Goal: Contribute content

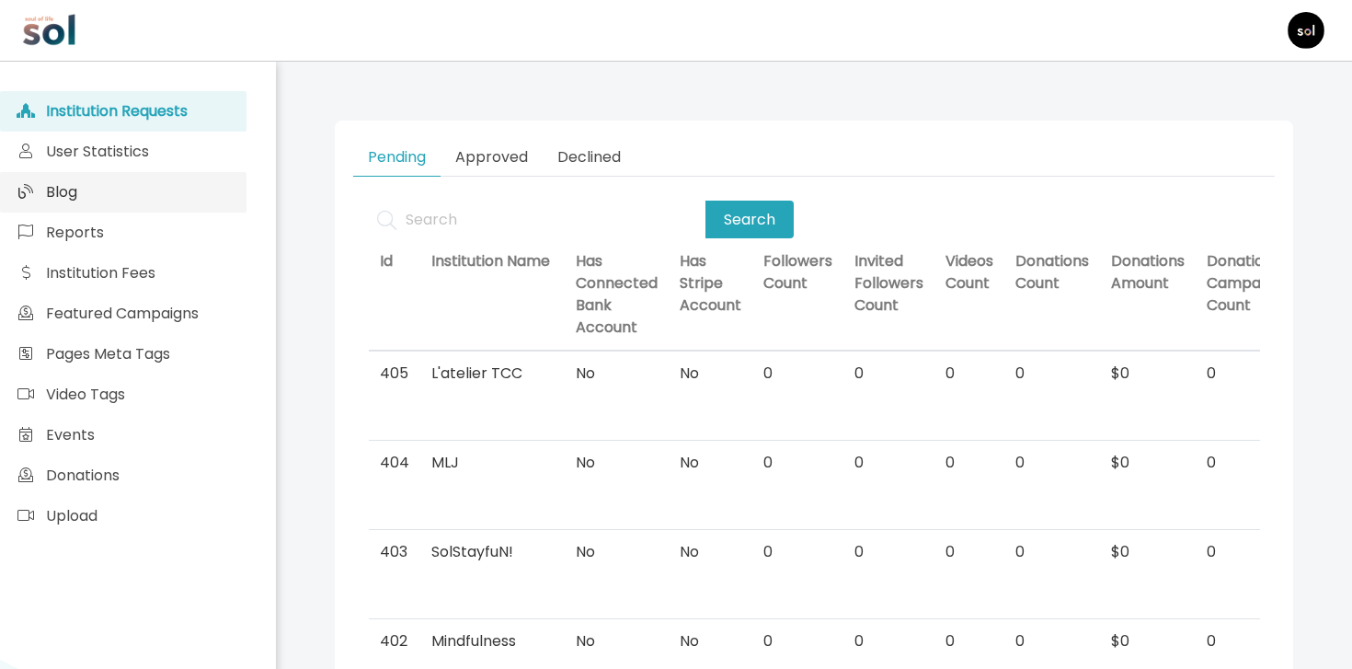
click at [237, 200] on link "Blog" at bounding box center [123, 192] width 246 height 40
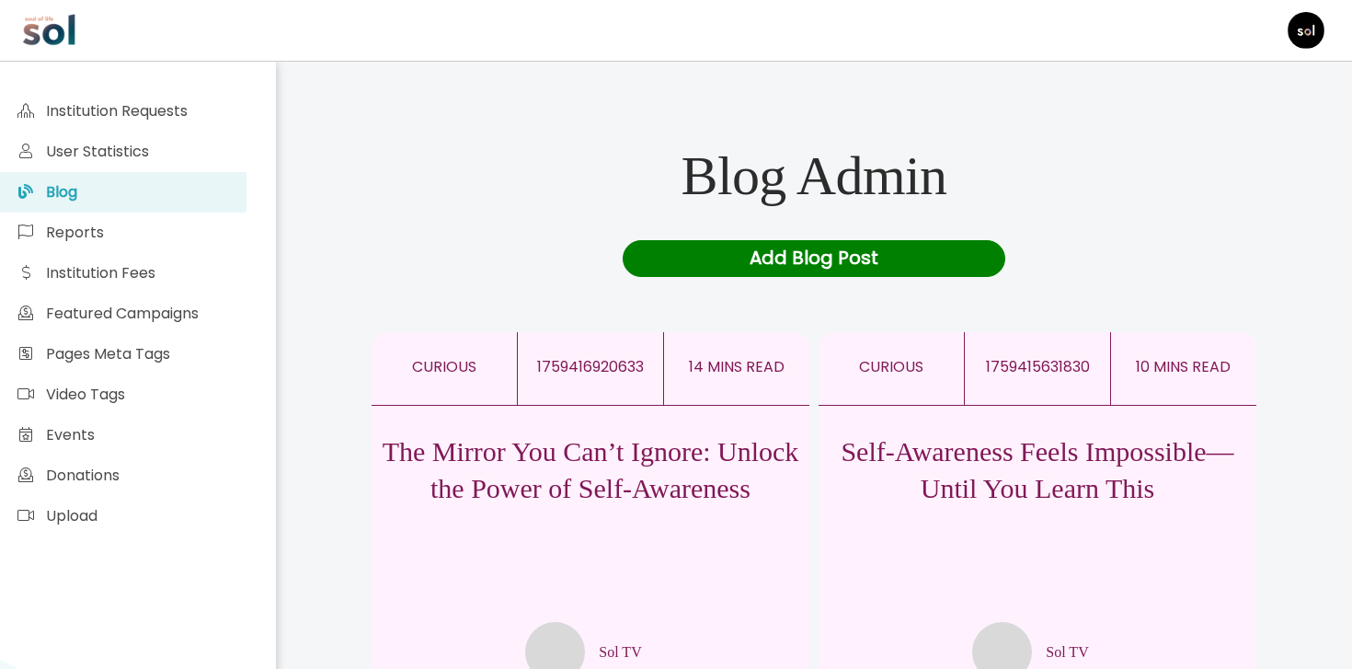
click at [660, 441] on p "The Mirror You Can’t Ignore: Unlock the Power of Self-Awareness" at bounding box center [591, 470] width 438 height 74
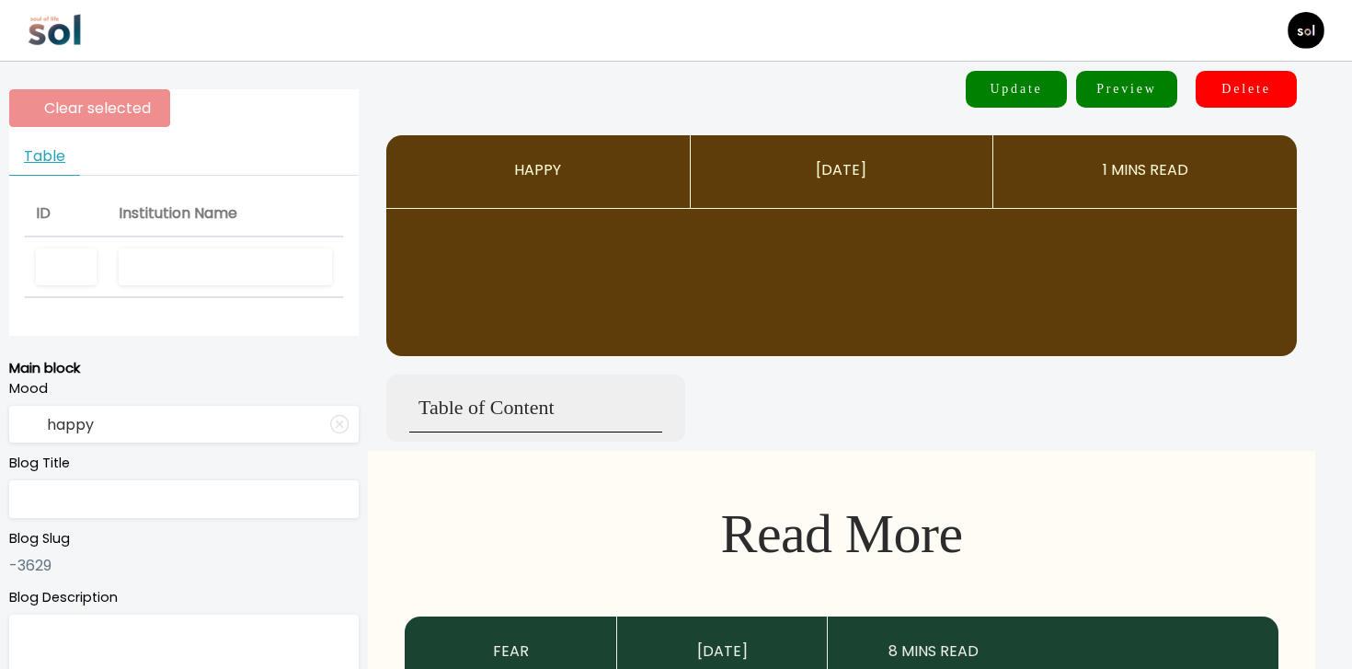
click at [224, 272] on input "text" at bounding box center [225, 267] width 213 height 38
type input "Sol TV"
click at [236, 270] on input "Sol TV" at bounding box center [225, 267] width 213 height 38
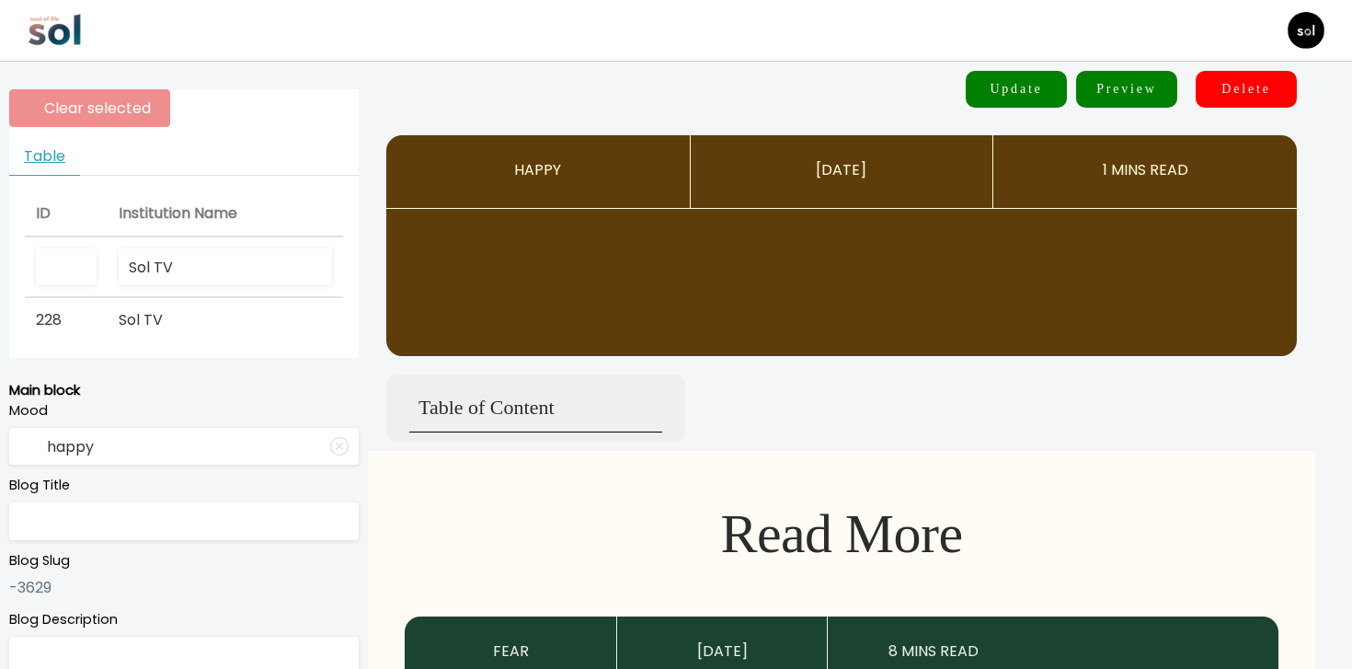
type input "curious"
type input "The Mirror You Can’t Ignore: Unlock the Power of Self-Awareness"
type textarea "The one skill separating those who thrive from those who struggle."
type input "Sol TV"
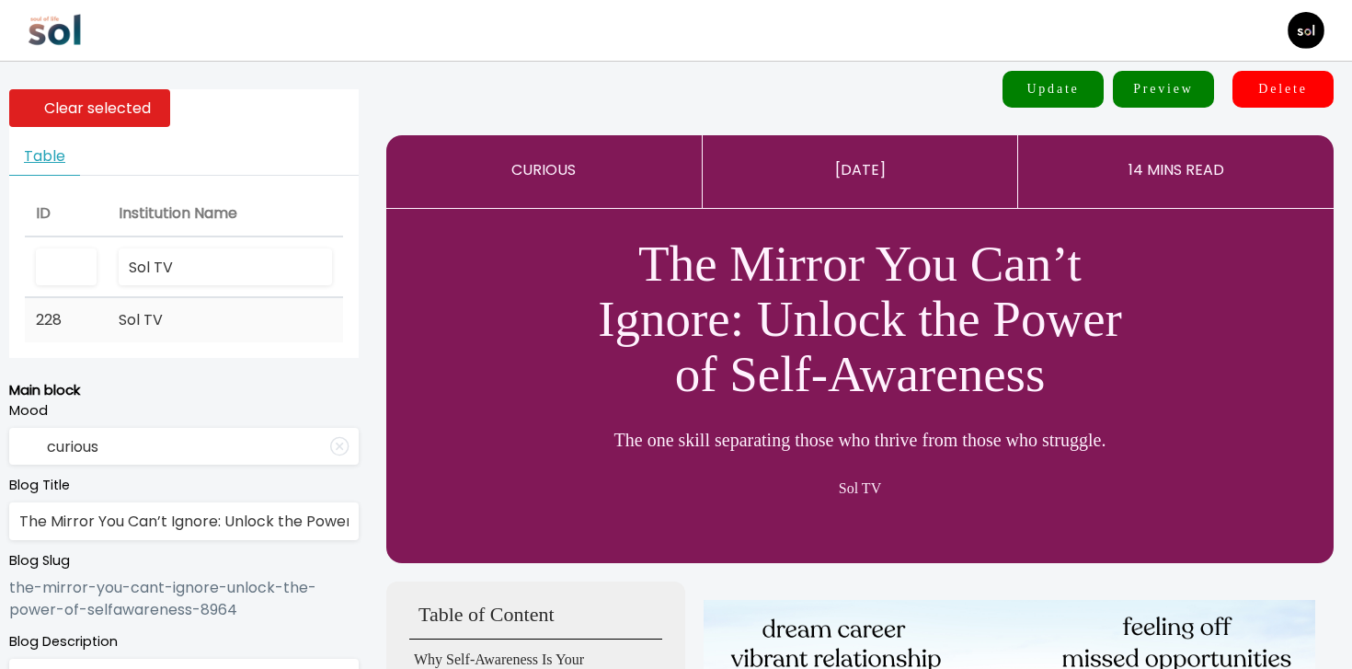
type input "Sol TV"
click at [204, 314] on td "Sol TV" at bounding box center [225, 320] width 235 height 44
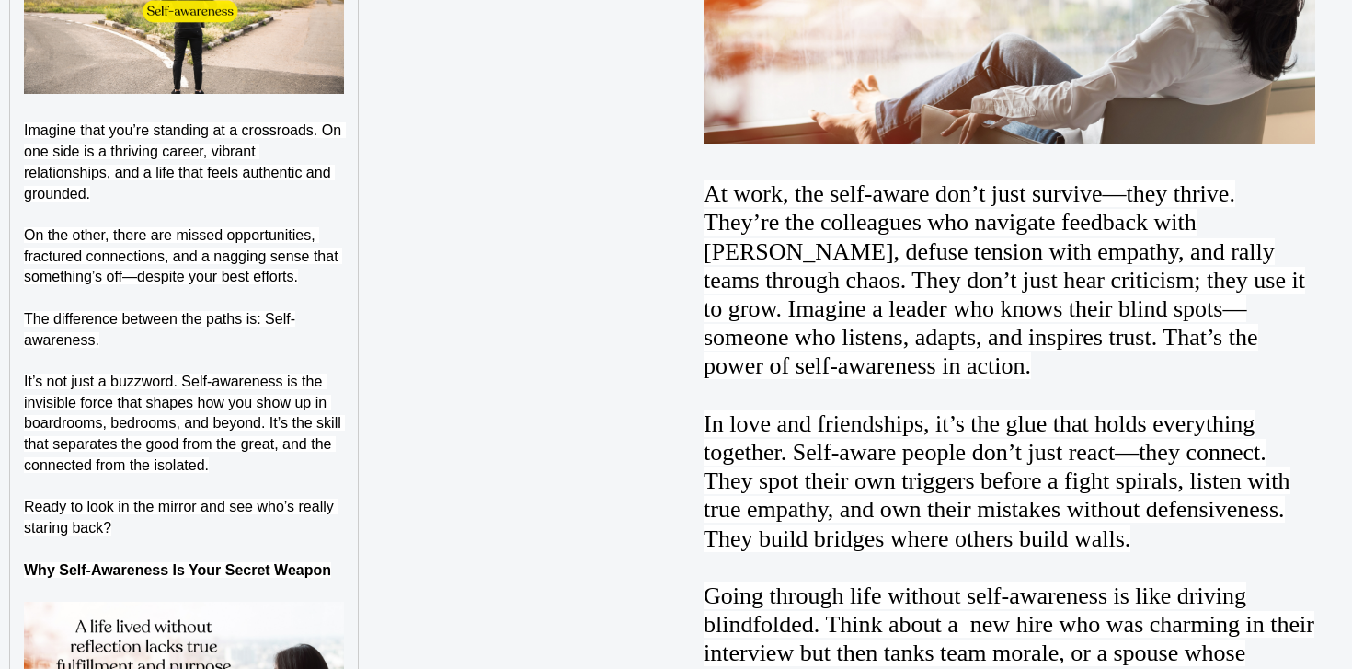
scroll to position [1606, 0]
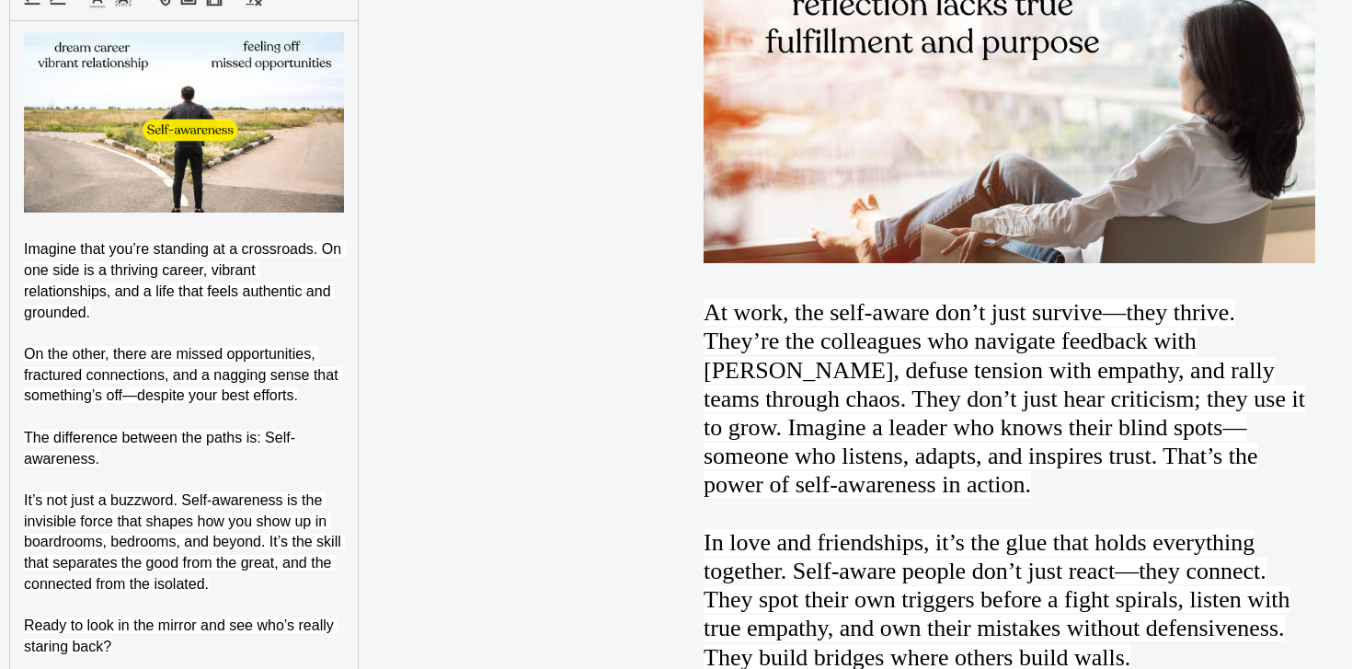
click at [339, 162] on img at bounding box center [184, 122] width 320 height 180
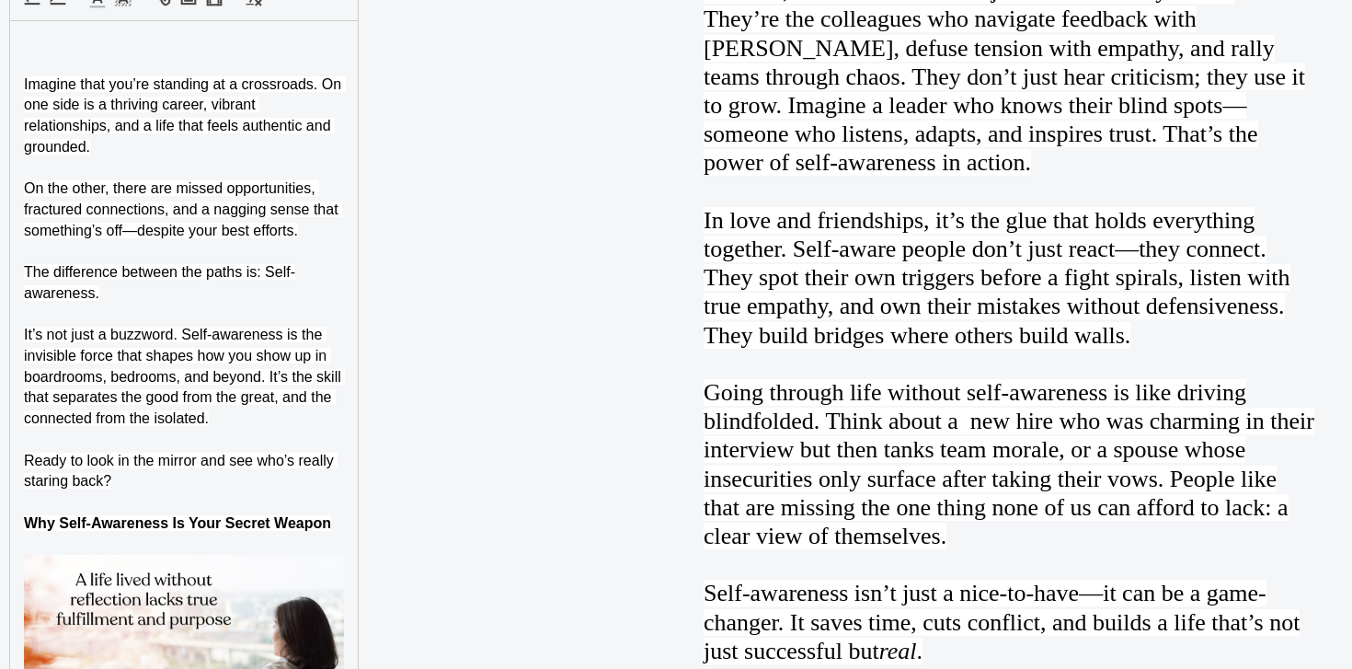
scroll to position [1580, 0]
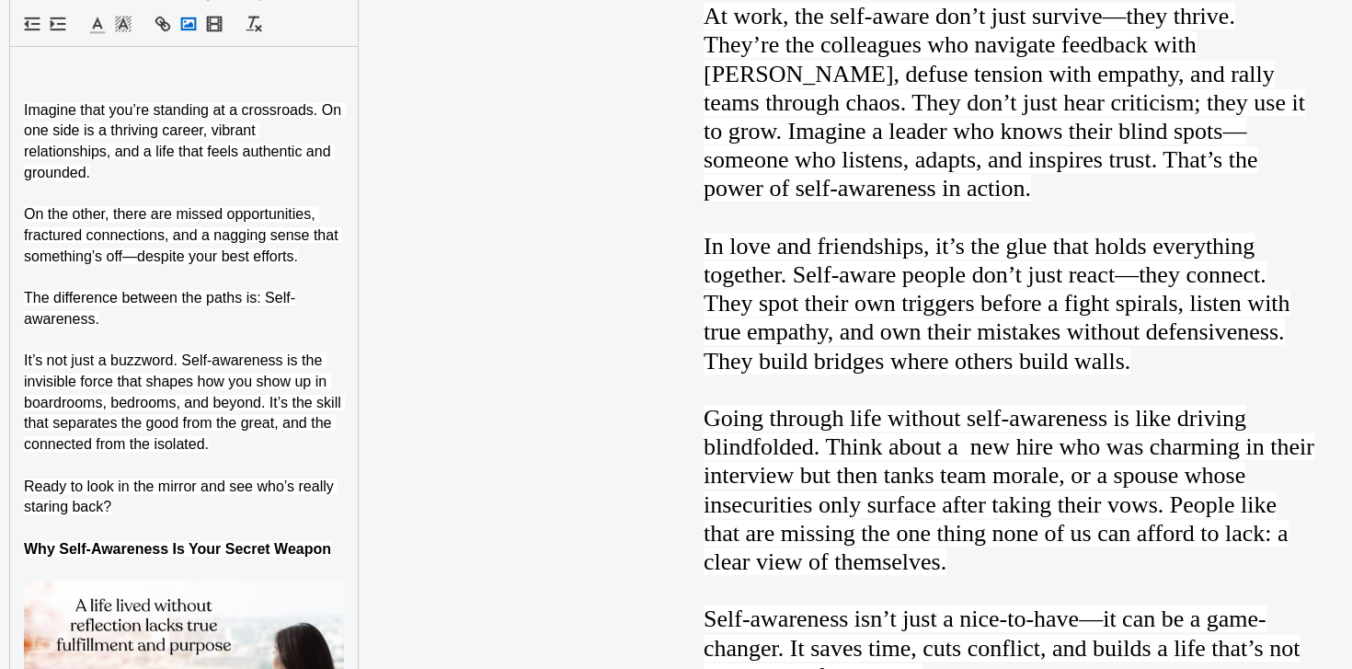
click at [191, 29] on rect "button" at bounding box center [189, 23] width 14 height 11
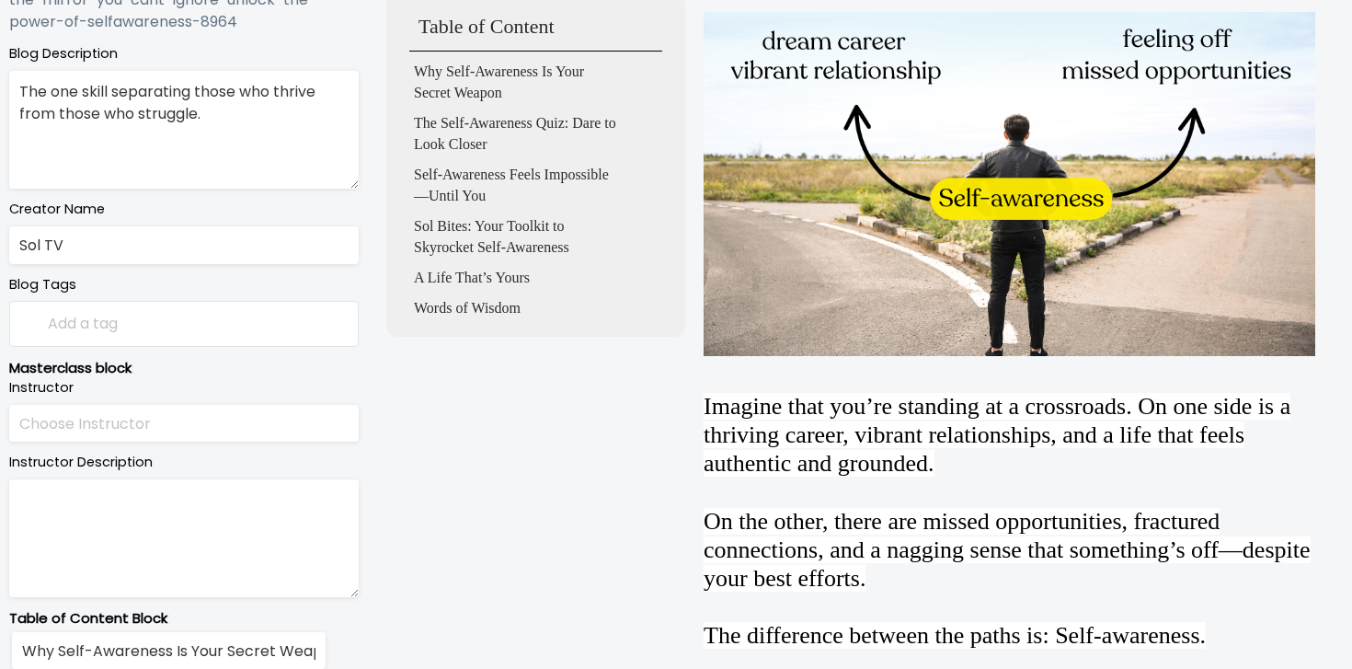
scroll to position [0, 0]
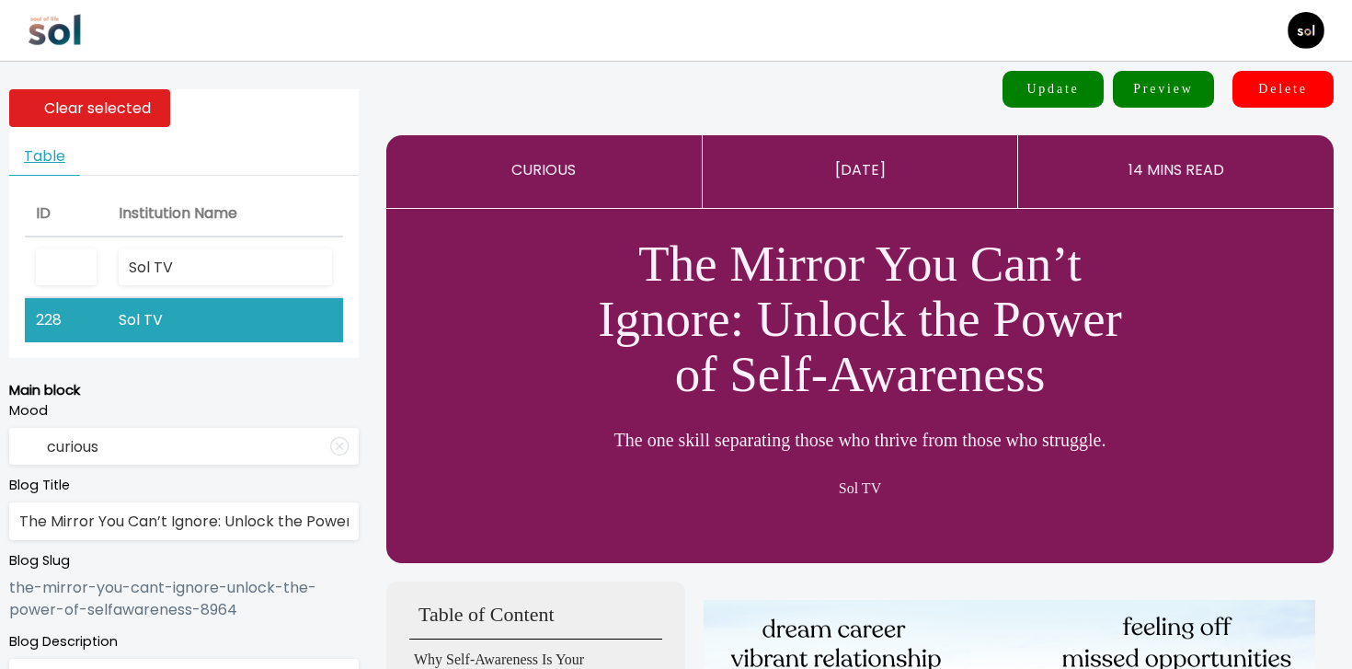
click at [1076, 91] on button "Update" at bounding box center [1052, 89] width 101 height 37
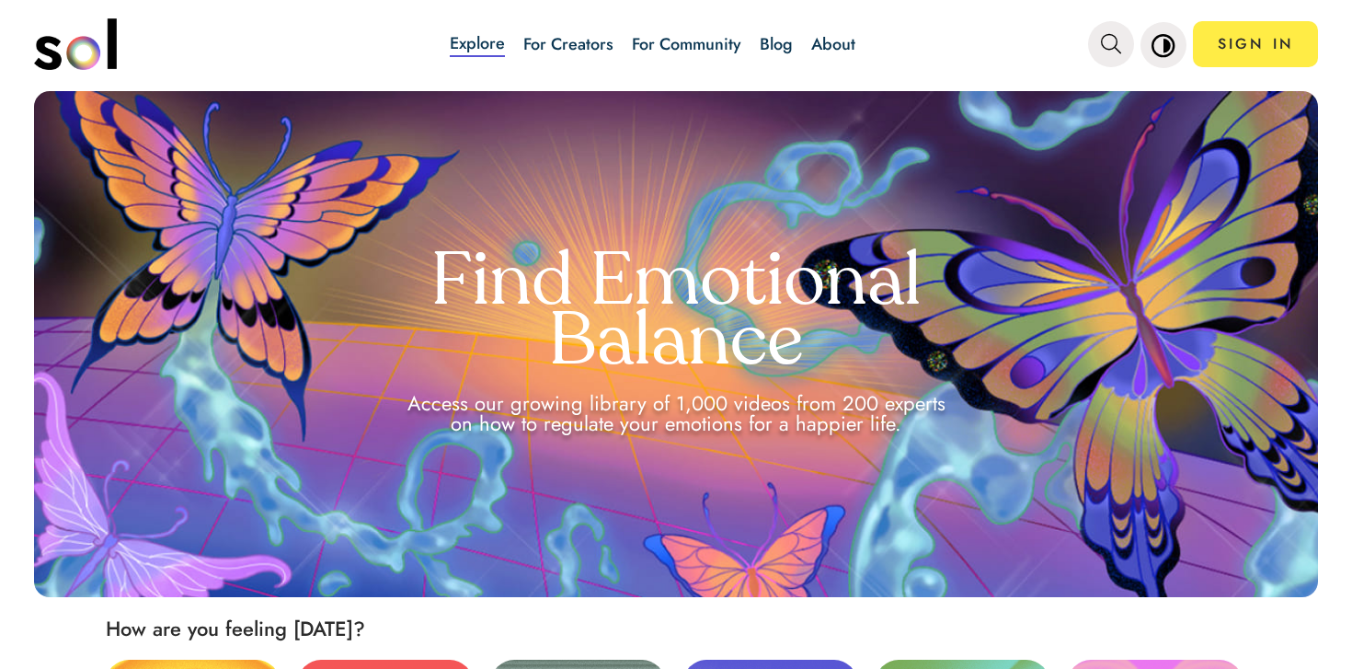
click at [777, 37] on link "Blog" at bounding box center [776, 44] width 33 height 24
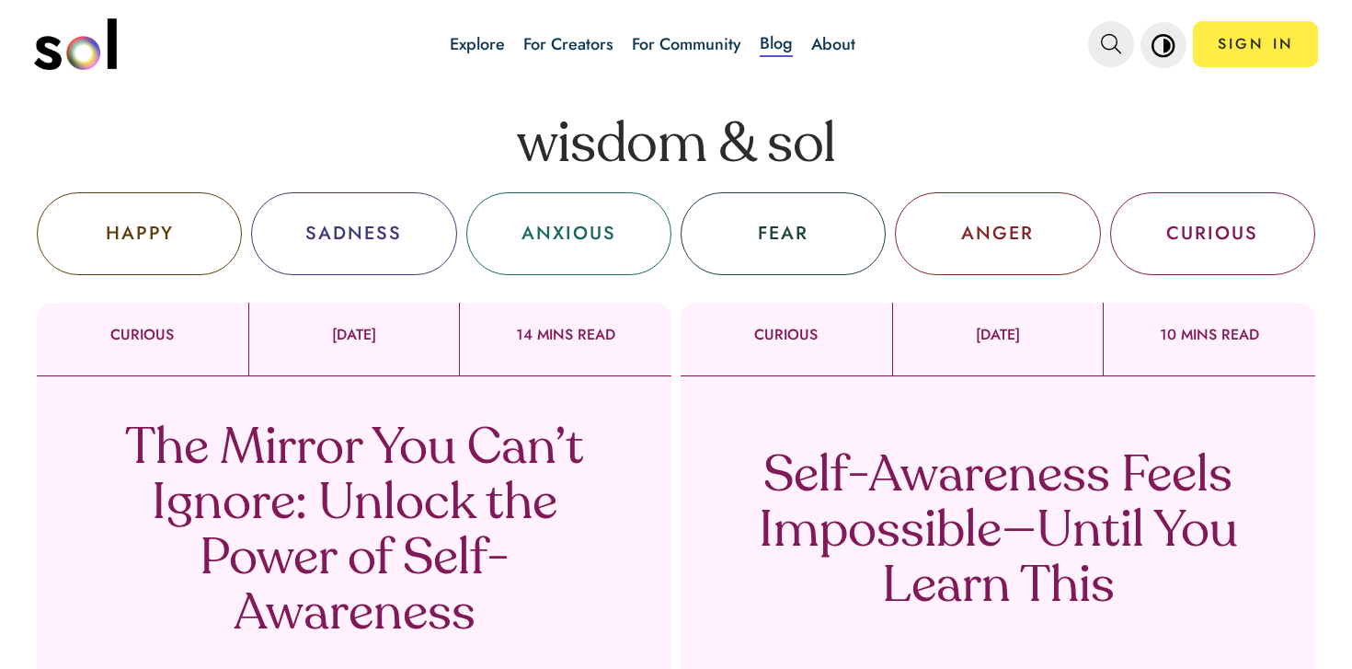
click at [426, 367] on div "[DATE]" at bounding box center [354, 339] width 212 height 73
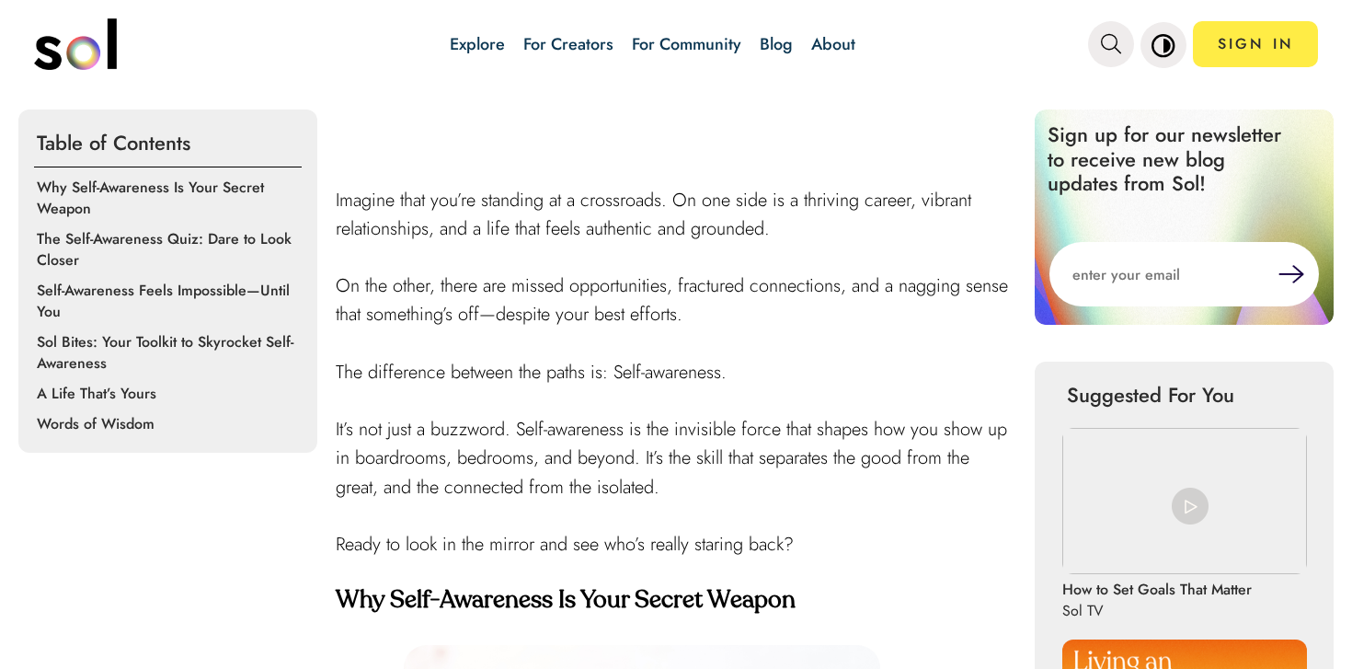
scroll to position [624, 0]
